Goal: Information Seeking & Learning: Learn about a topic

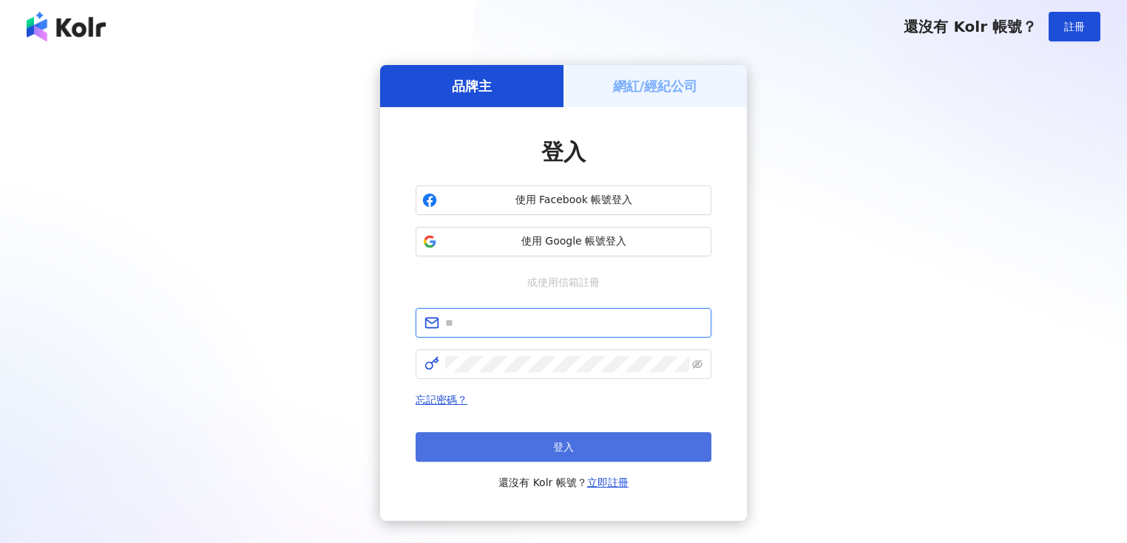
type input "**********"
click at [530, 446] on button "登入" at bounding box center [563, 447] width 296 height 30
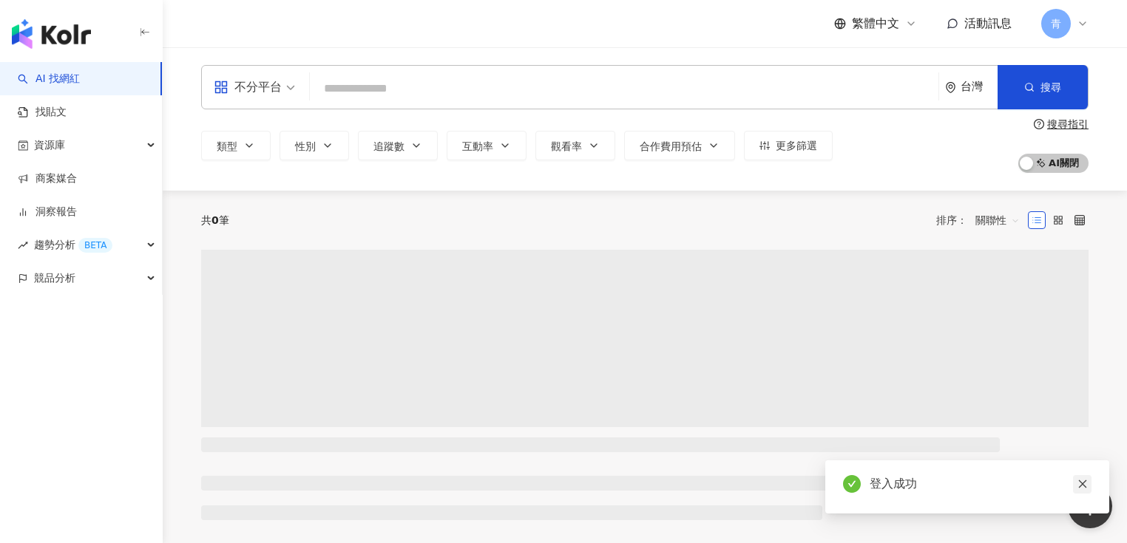
click at [1084, 483] on icon "close" at bounding box center [1082, 485] width 8 height 8
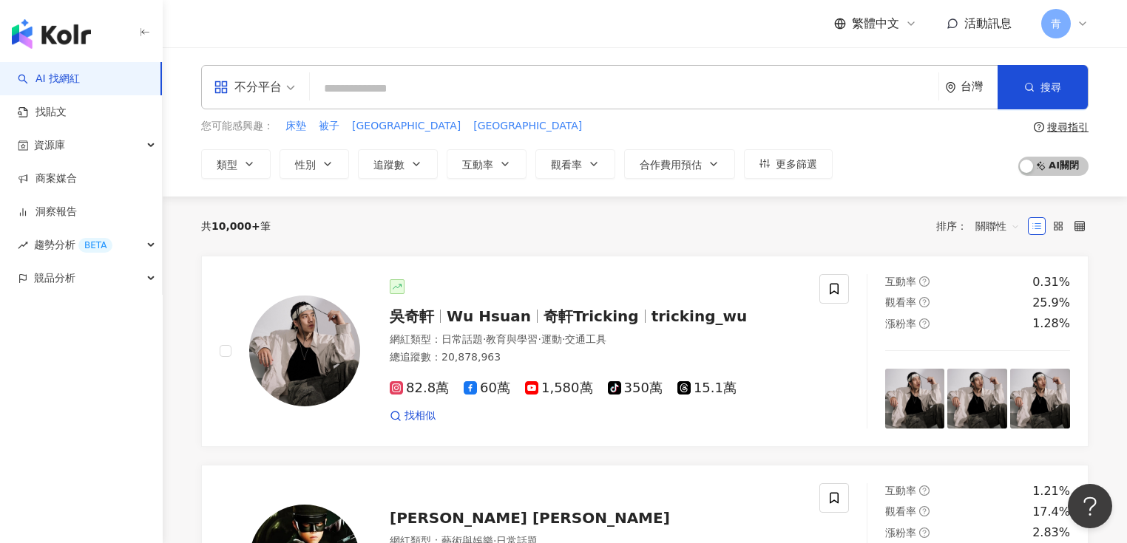
click at [414, 94] on input "search" at bounding box center [624, 89] width 617 height 28
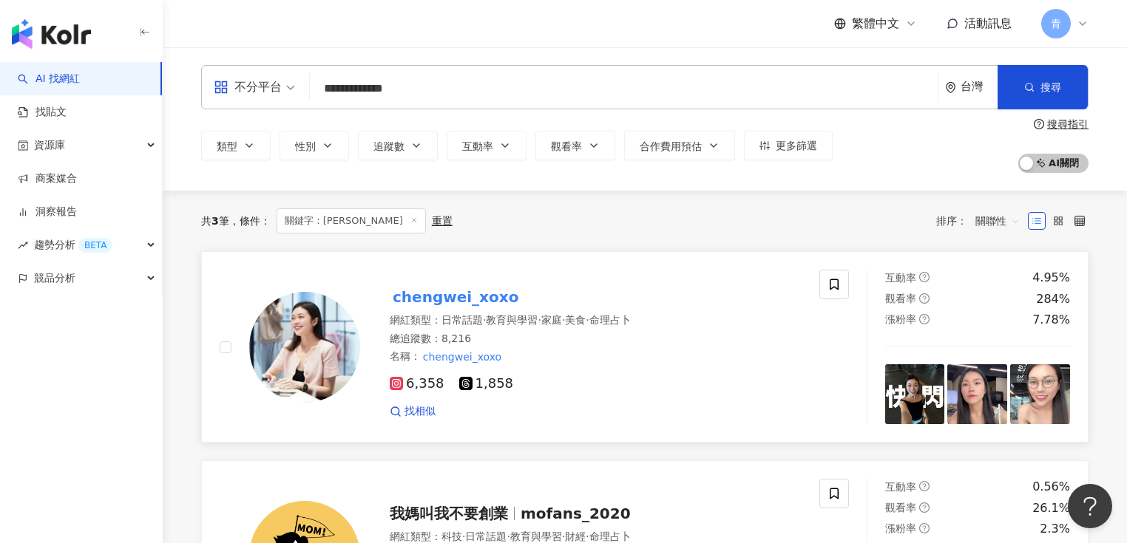
type input "**********"
click at [449, 297] on mark "chengwei_xoxo" at bounding box center [456, 297] width 132 height 24
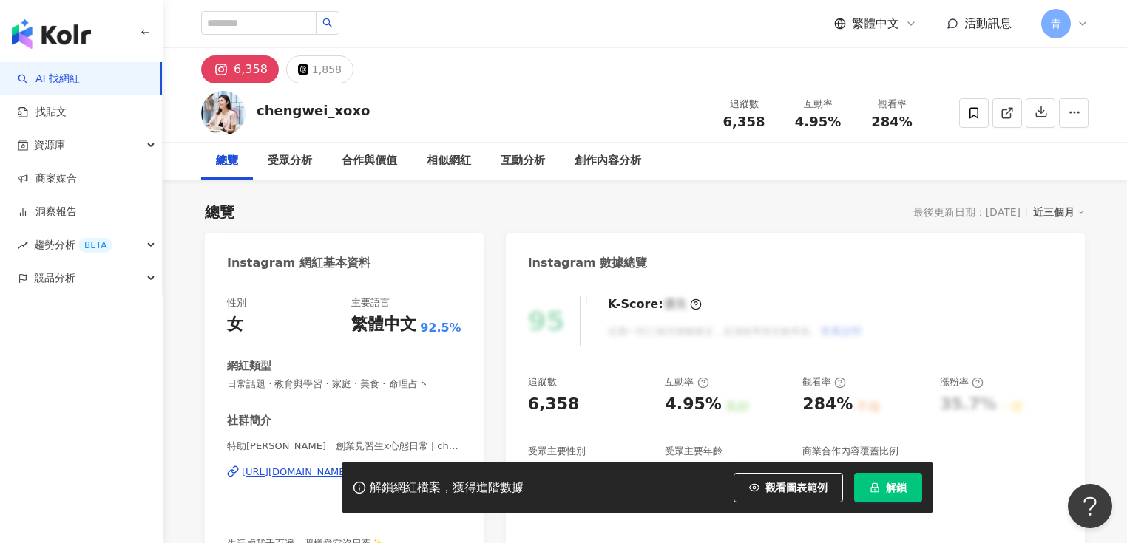
click at [887, 488] on span "解鎖" at bounding box center [896, 488] width 21 height 12
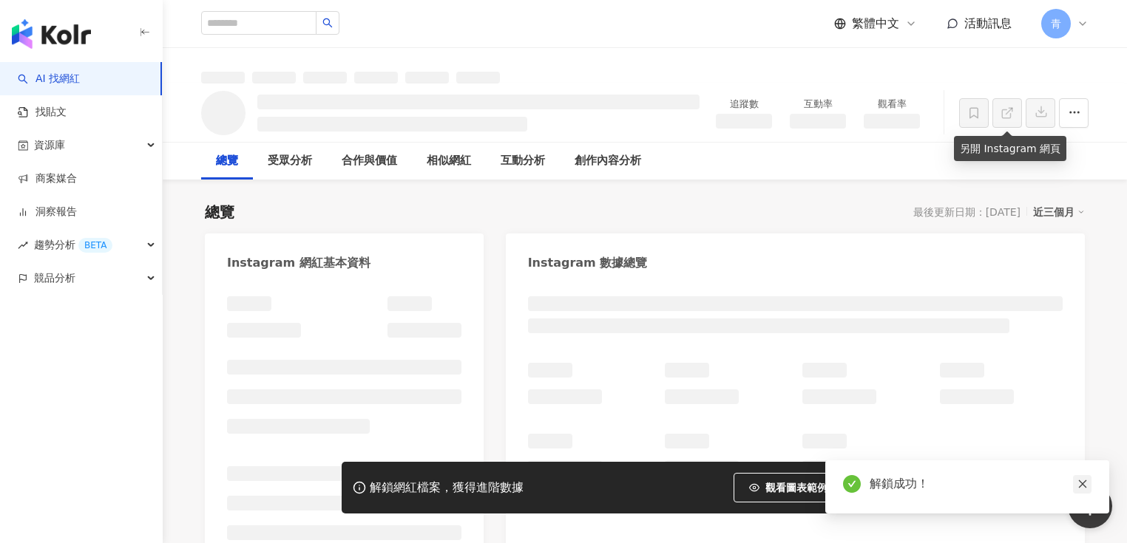
click at [1082, 489] on icon "close" at bounding box center [1082, 484] width 10 height 10
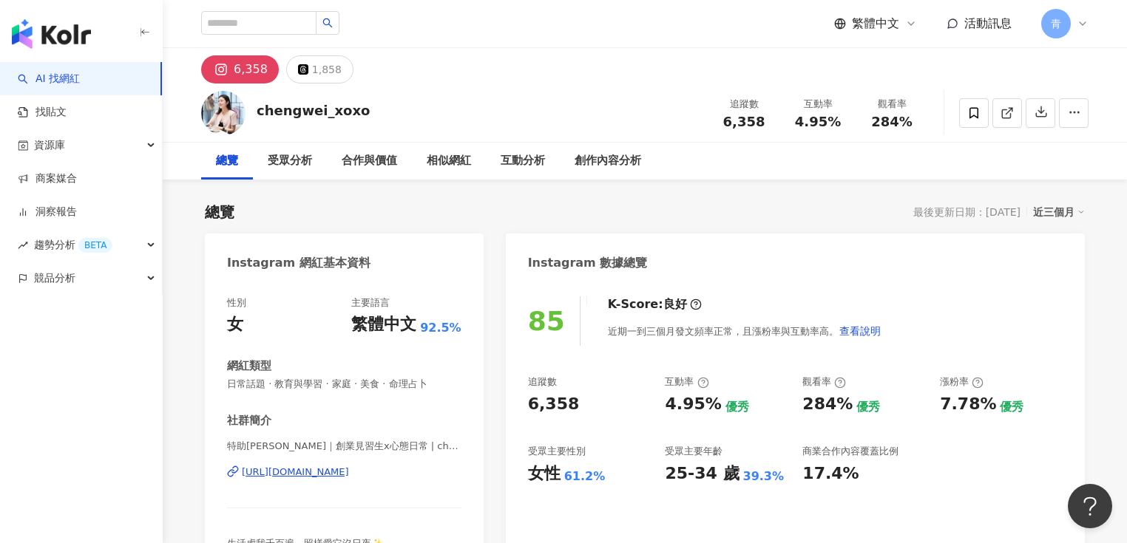
click at [1061, 216] on div "近三個月" at bounding box center [1059, 212] width 52 height 19
click at [1065, 275] on link "近六個月" at bounding box center [1065, 272] width 41 height 16
click at [1065, 275] on div "Instagram 數據總覽" at bounding box center [795, 258] width 579 height 48
click at [1040, 118] on icon "button" at bounding box center [1040, 111] width 13 height 13
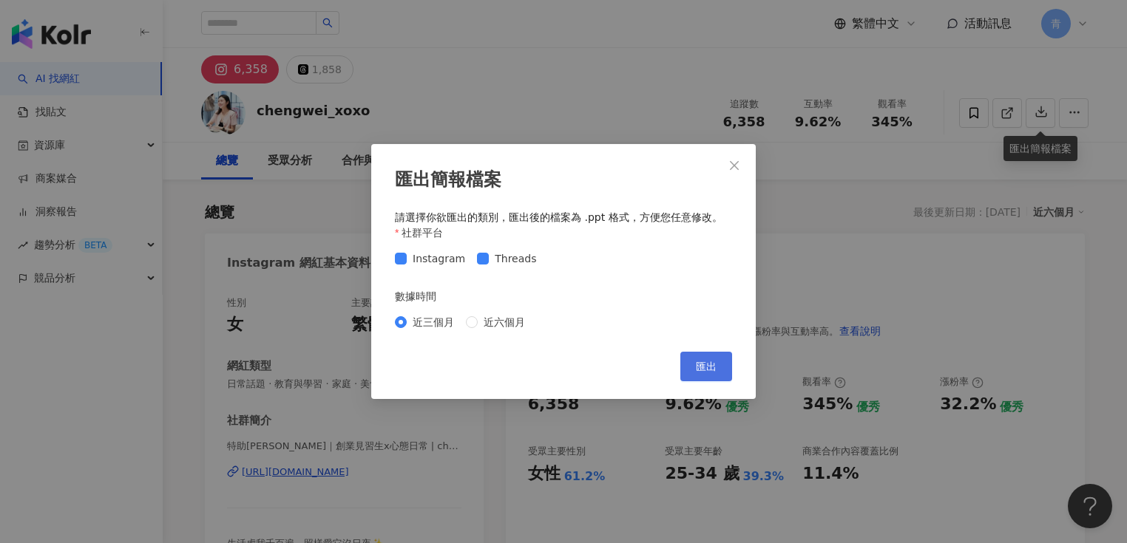
click at [718, 367] on button "匯出" at bounding box center [706, 367] width 52 height 30
drag, startPoint x: 727, startPoint y: 169, endPoint x: 745, endPoint y: 159, distance: 20.2
click at [727, 169] on span "Close" at bounding box center [734, 166] width 30 height 12
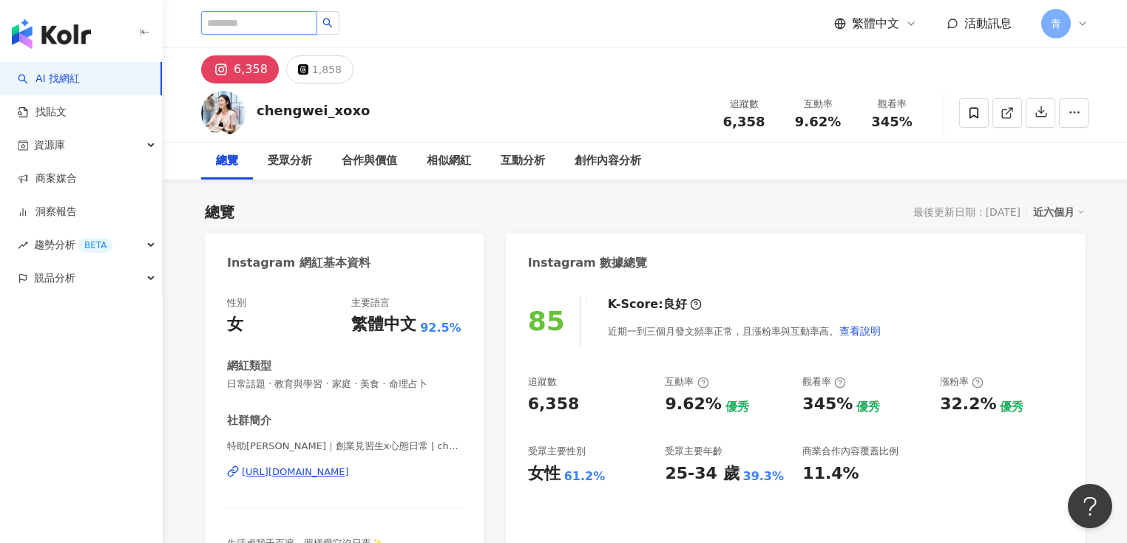
click at [296, 21] on input "search" at bounding box center [258, 23] width 115 height 24
type input "*****"
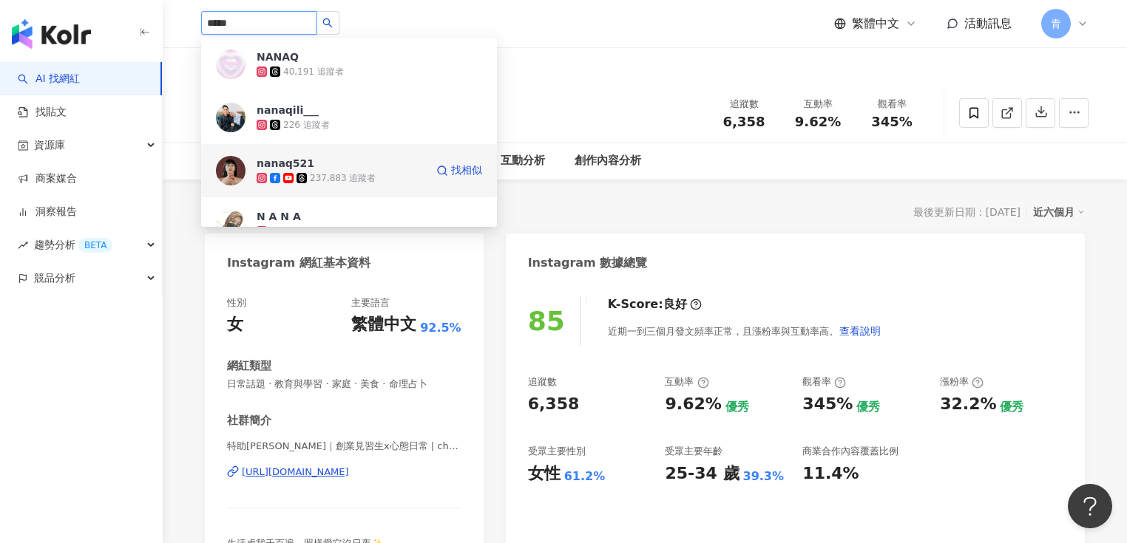
click at [228, 168] on img at bounding box center [231, 171] width 30 height 30
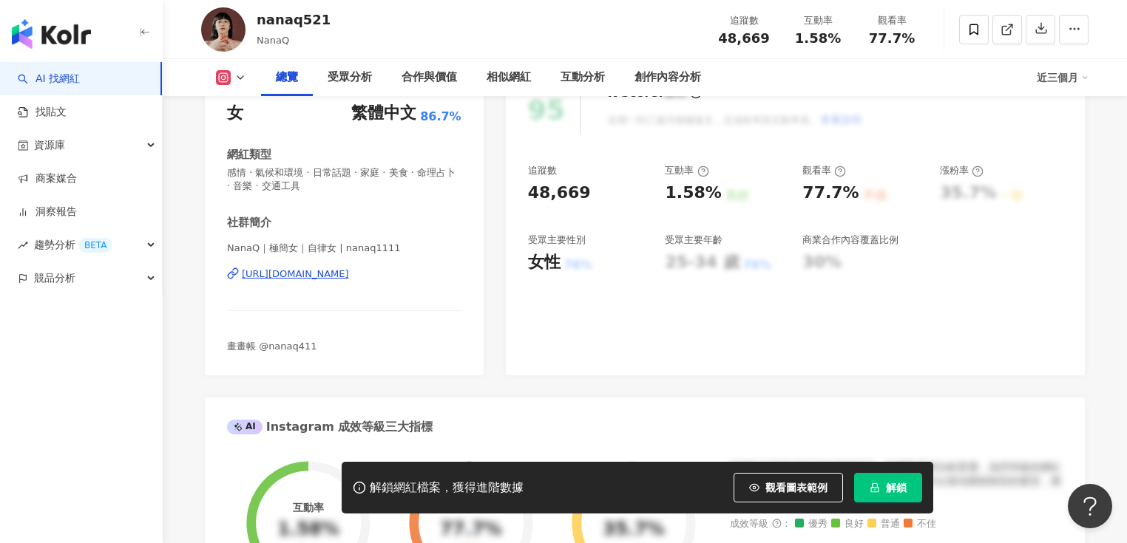
scroll to position [237, 0]
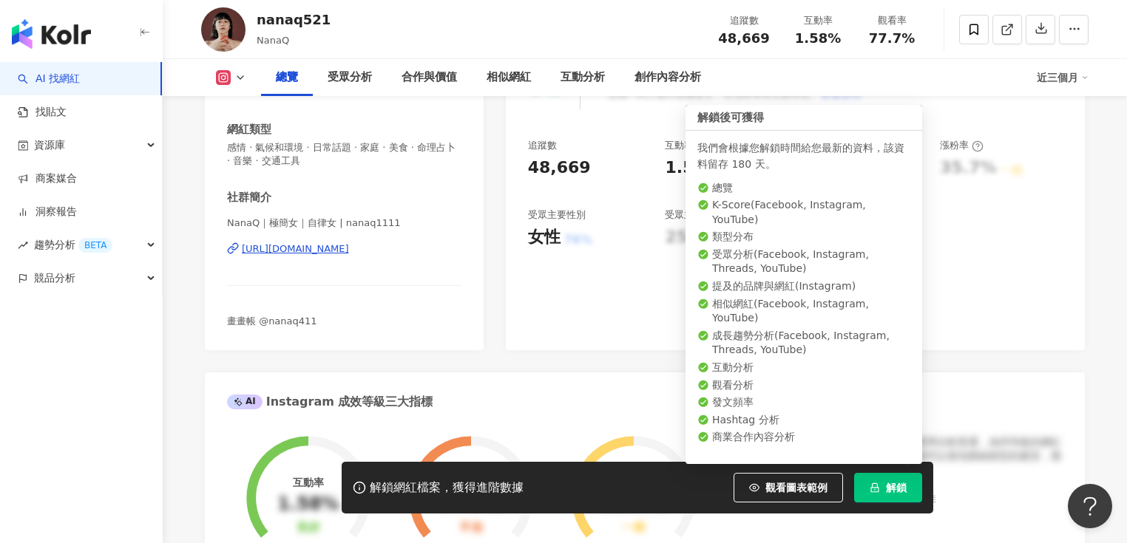
click at [898, 488] on span "解鎖" at bounding box center [896, 488] width 21 height 12
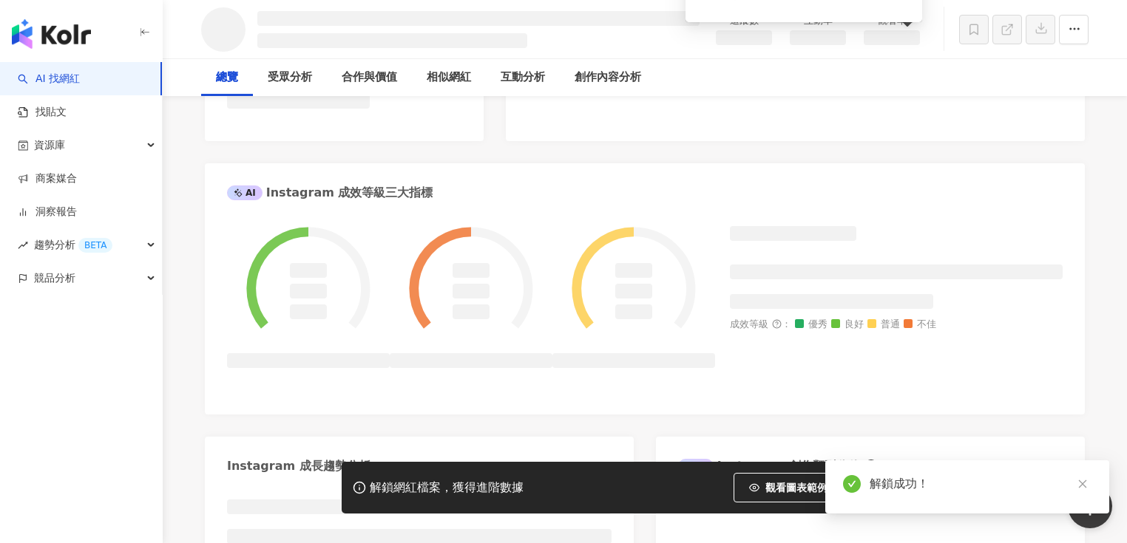
scroll to position [0, 0]
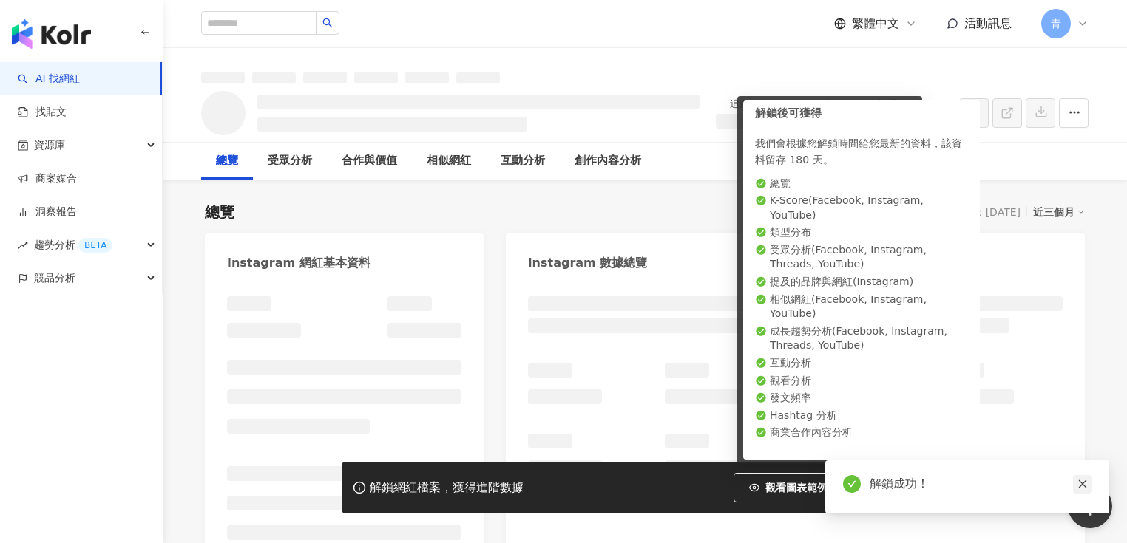
click at [1079, 488] on icon "close" at bounding box center [1082, 485] width 8 height 8
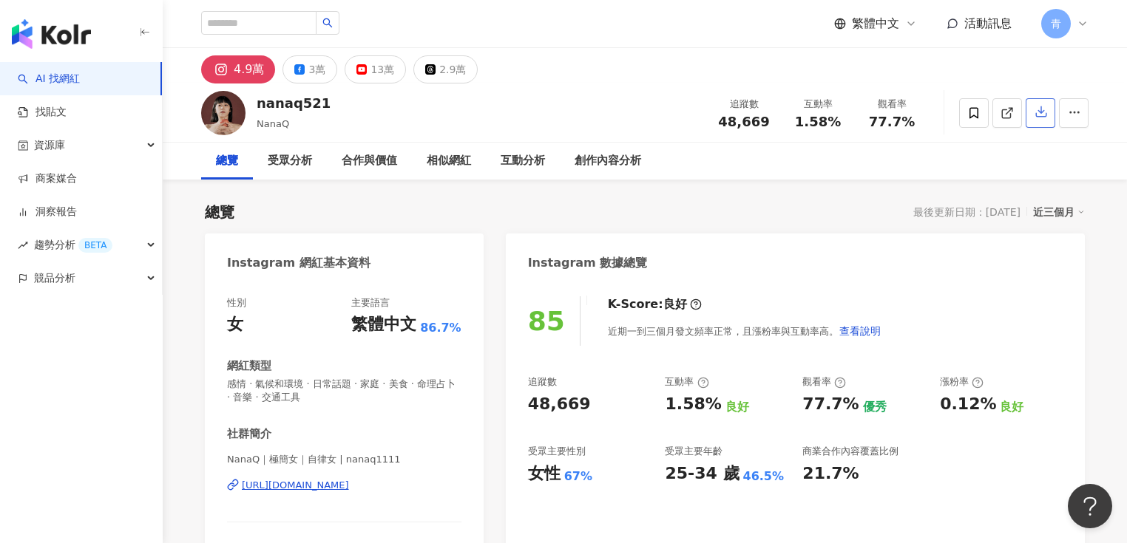
click at [1038, 115] on icon "button" at bounding box center [1040, 111] width 13 height 13
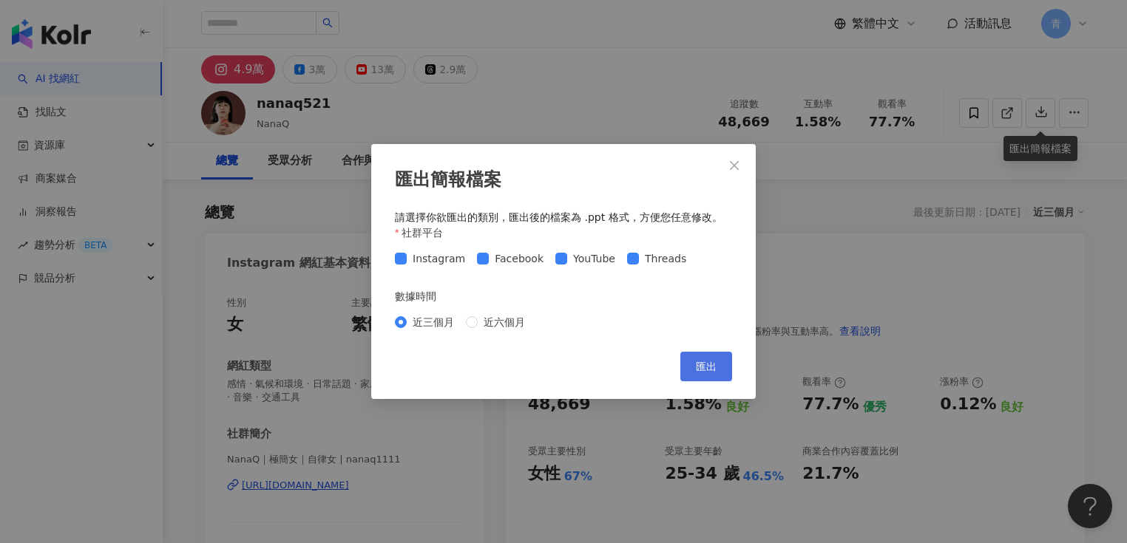
click at [730, 366] on button "匯出" at bounding box center [706, 367] width 52 height 30
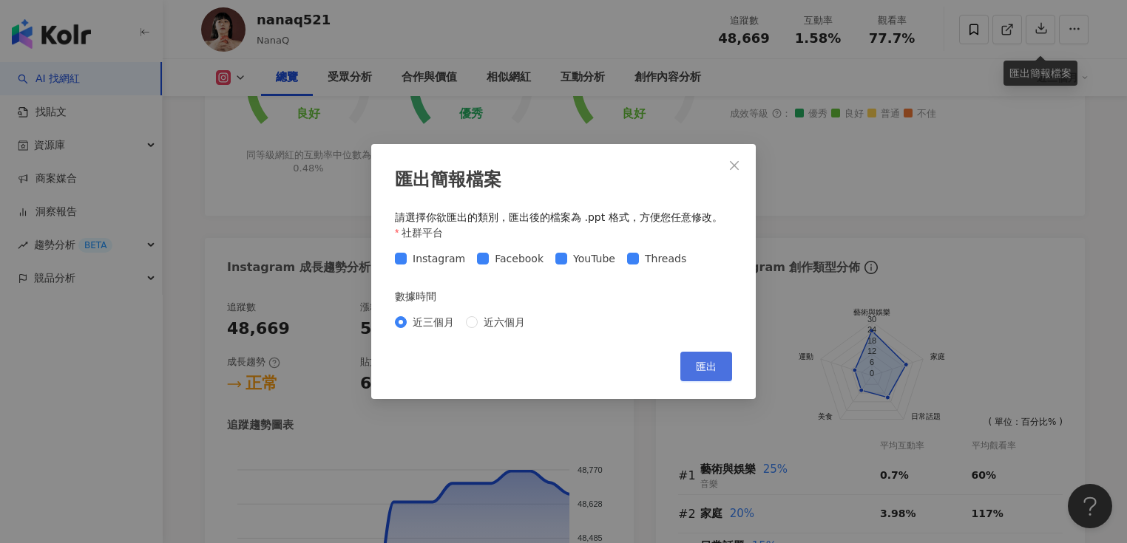
scroll to position [710, 0]
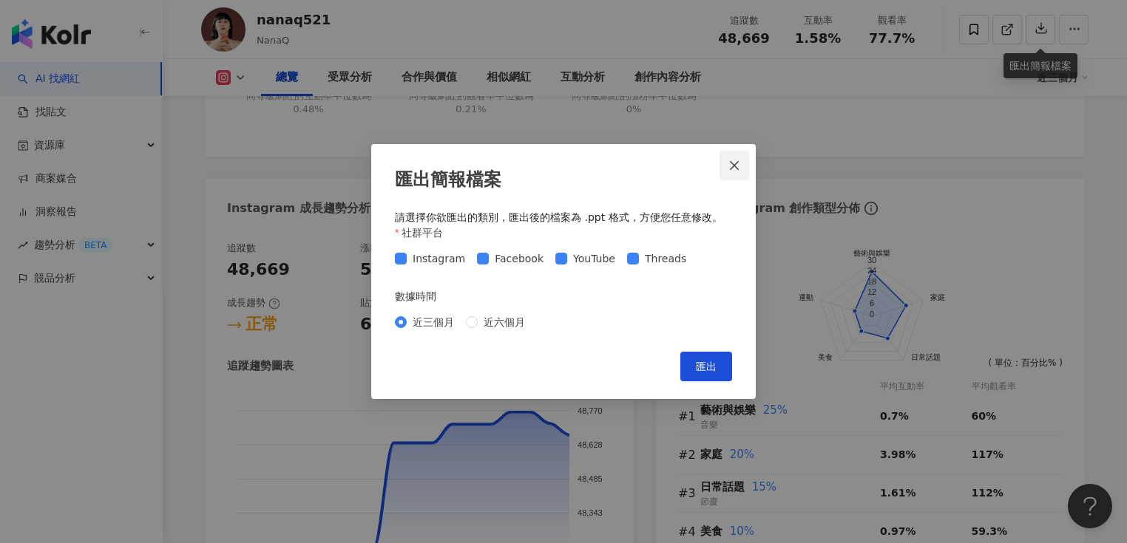
click at [733, 162] on icon "close" at bounding box center [734, 166] width 12 height 12
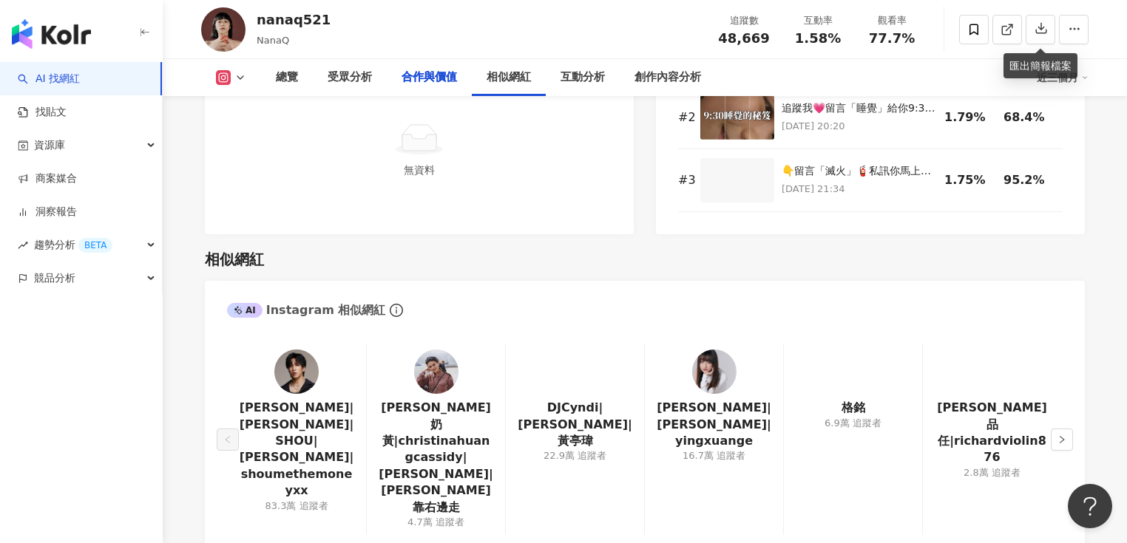
scroll to position [2188, 0]
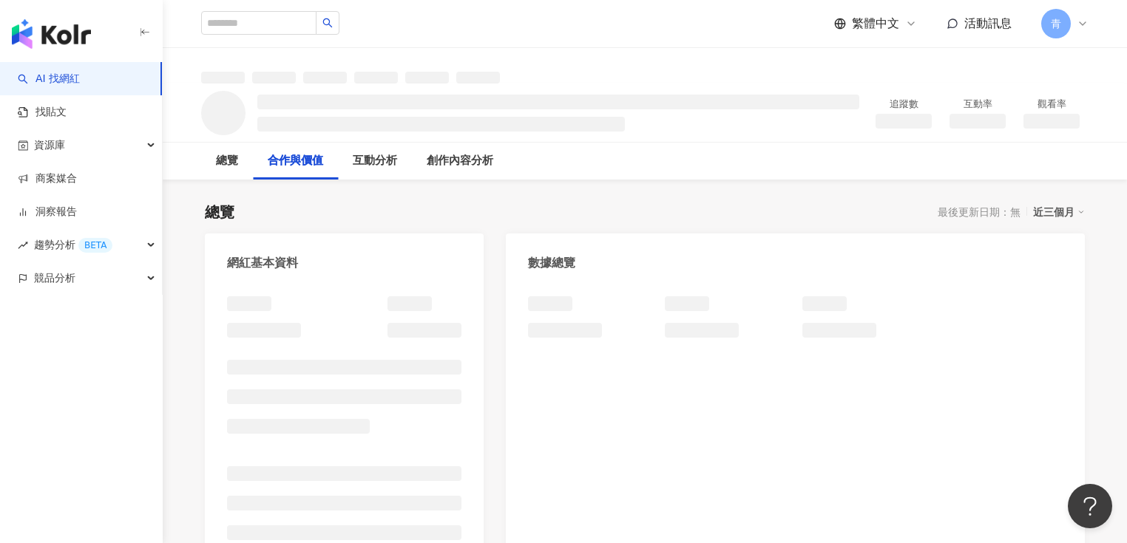
scroll to position [237, 0]
